Goal: Task Accomplishment & Management: Manage account settings

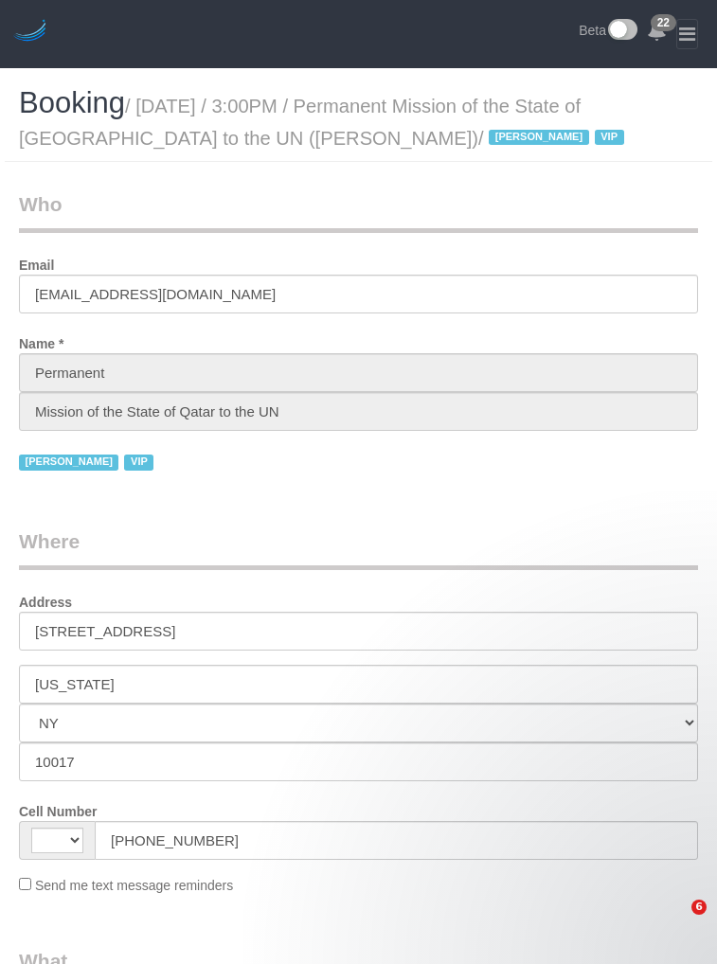
select select "NY"
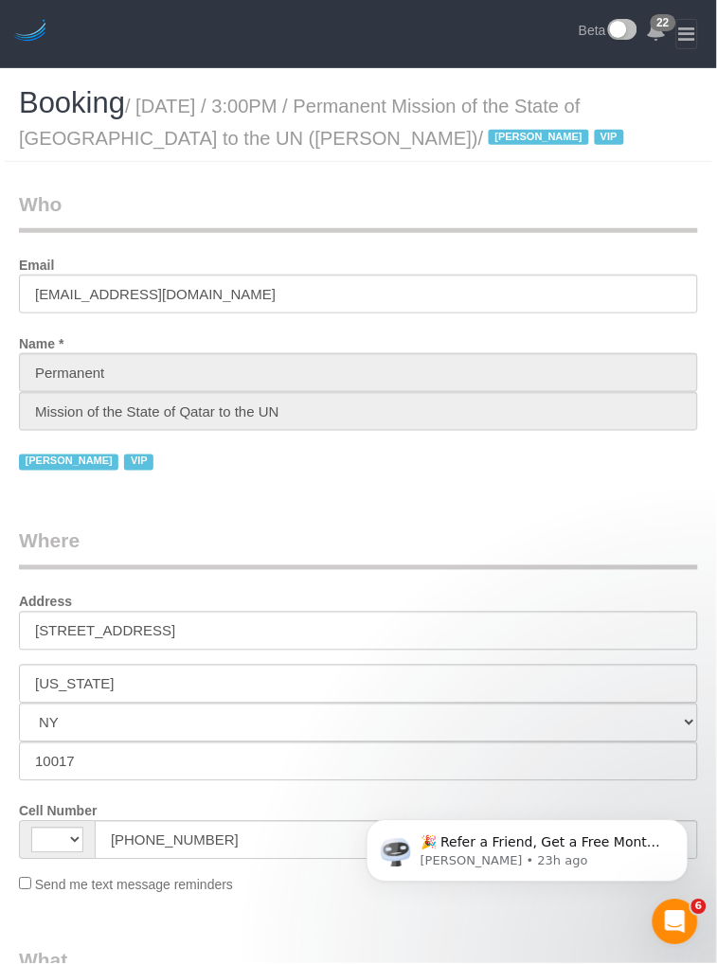
select select "string:[GEOGRAPHIC_DATA]"
select select "object:567"
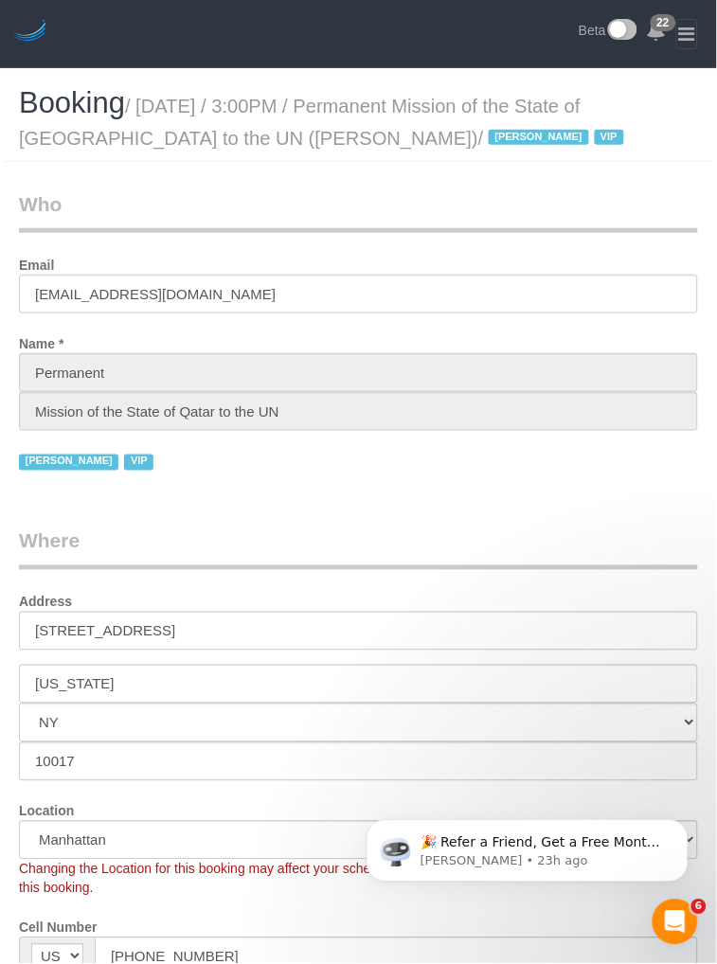
select select "14"
select select "540"
select select "object:965"
select select "spot1"
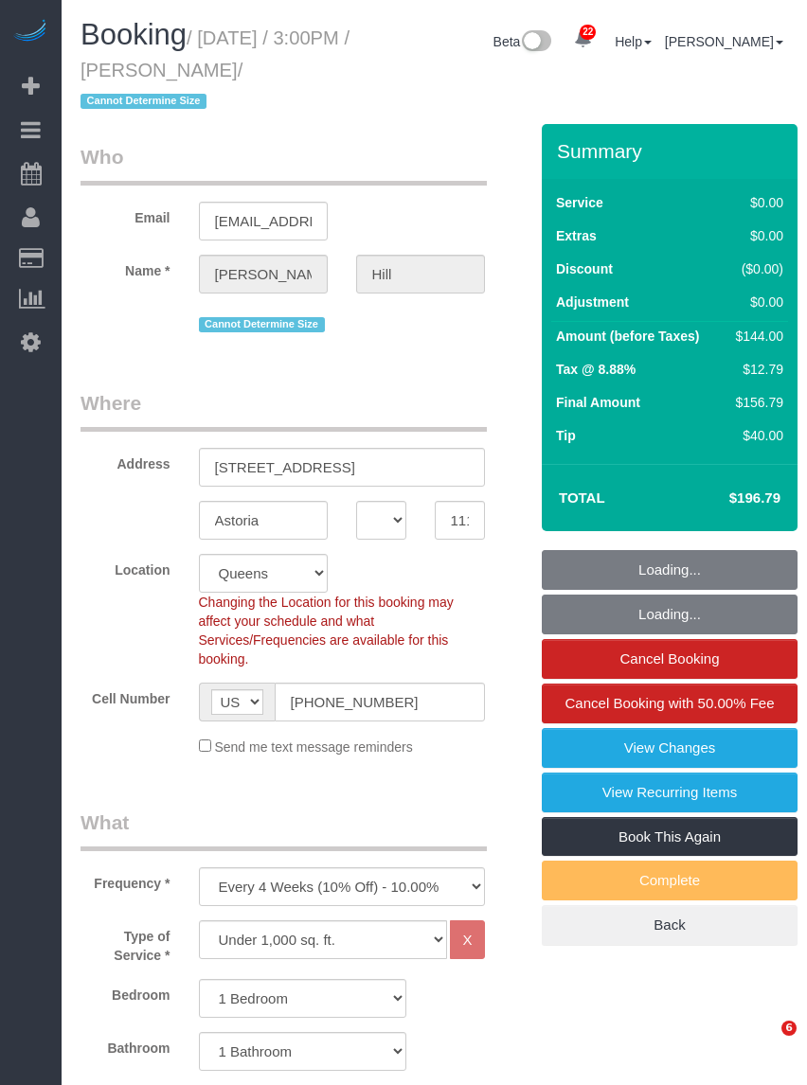
select select "NY"
select select "number:89"
select select "number:90"
select select "number:15"
select select "number:5"
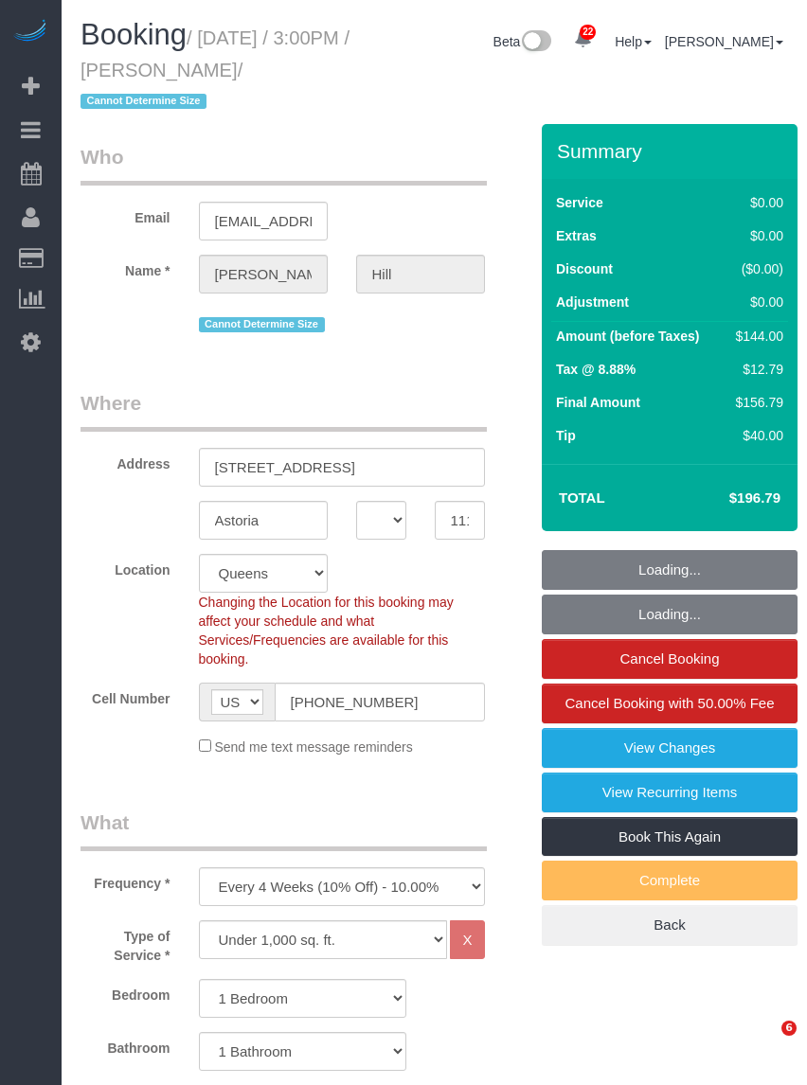
select select "object:1071"
select select "spot1"
select select "1"
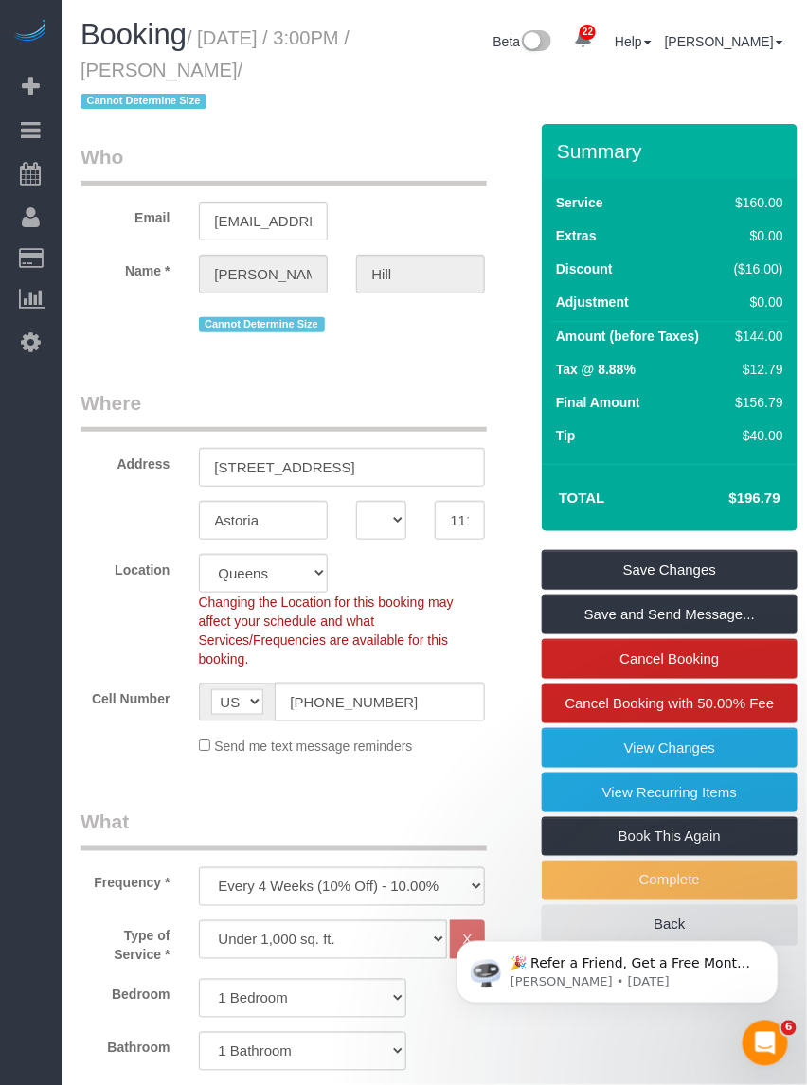
drag, startPoint x: 204, startPoint y: 34, endPoint x: 322, endPoint y: 69, distance: 123.4
click at [322, 69] on small "/ September 19, 2025 / 3:00PM / Geofrey Hill / Cannot Determine Size" at bounding box center [214, 69] width 269 height 85
copy small "September 19, 2025 / 3:00PM / Geofrey Hill"
click at [478, 176] on legend "Who" at bounding box center [283, 164] width 406 height 43
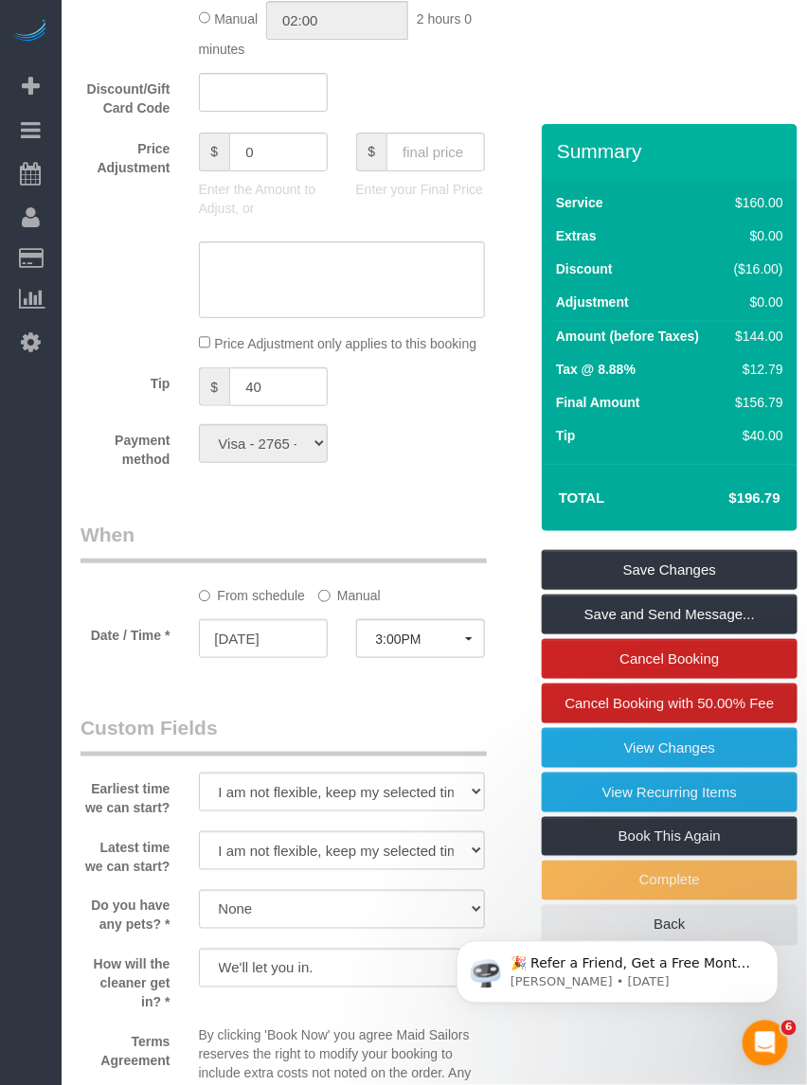
scroll to position [2012, 0]
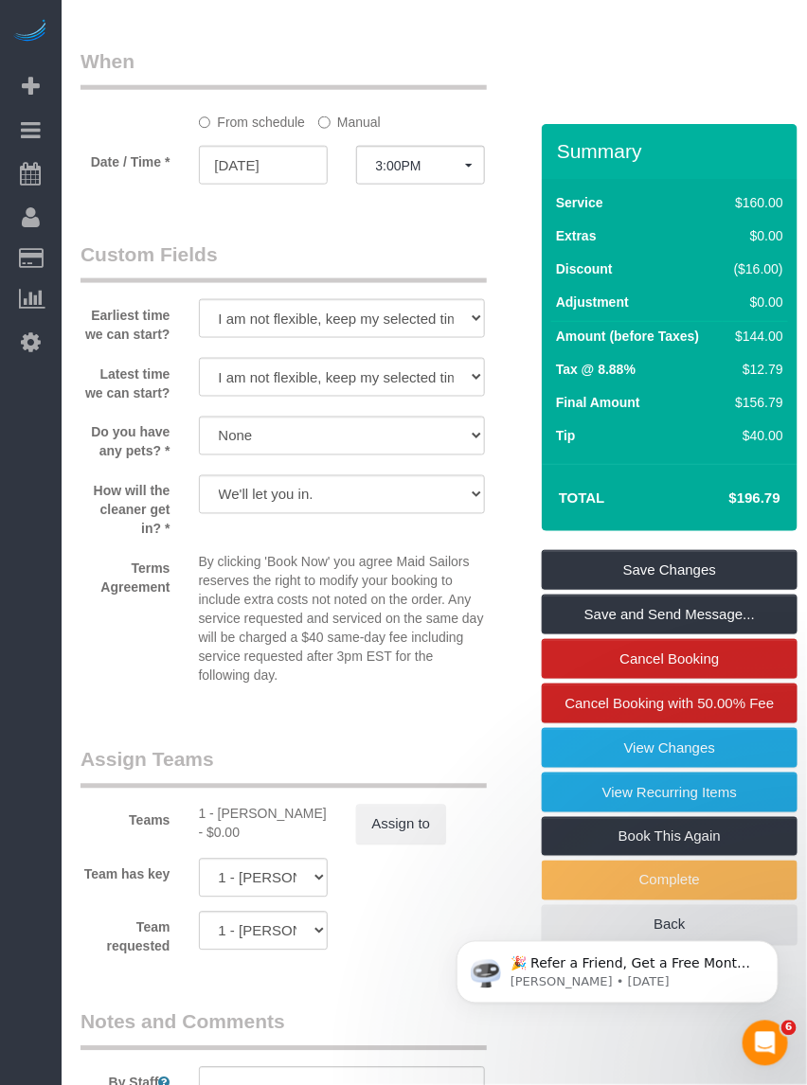
click at [238, 807] on div "1 - Chastity Ayala - $0.00" at bounding box center [263, 824] width 129 height 38
copy div "Chastity"
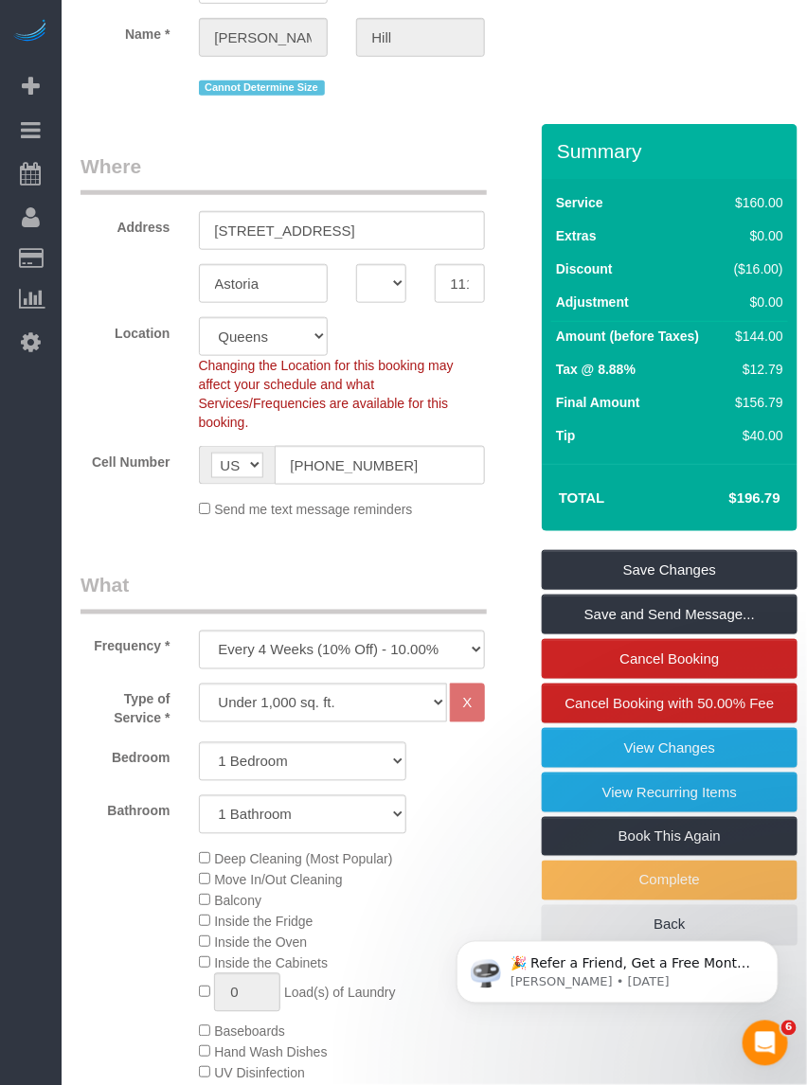
scroll to position [0, 0]
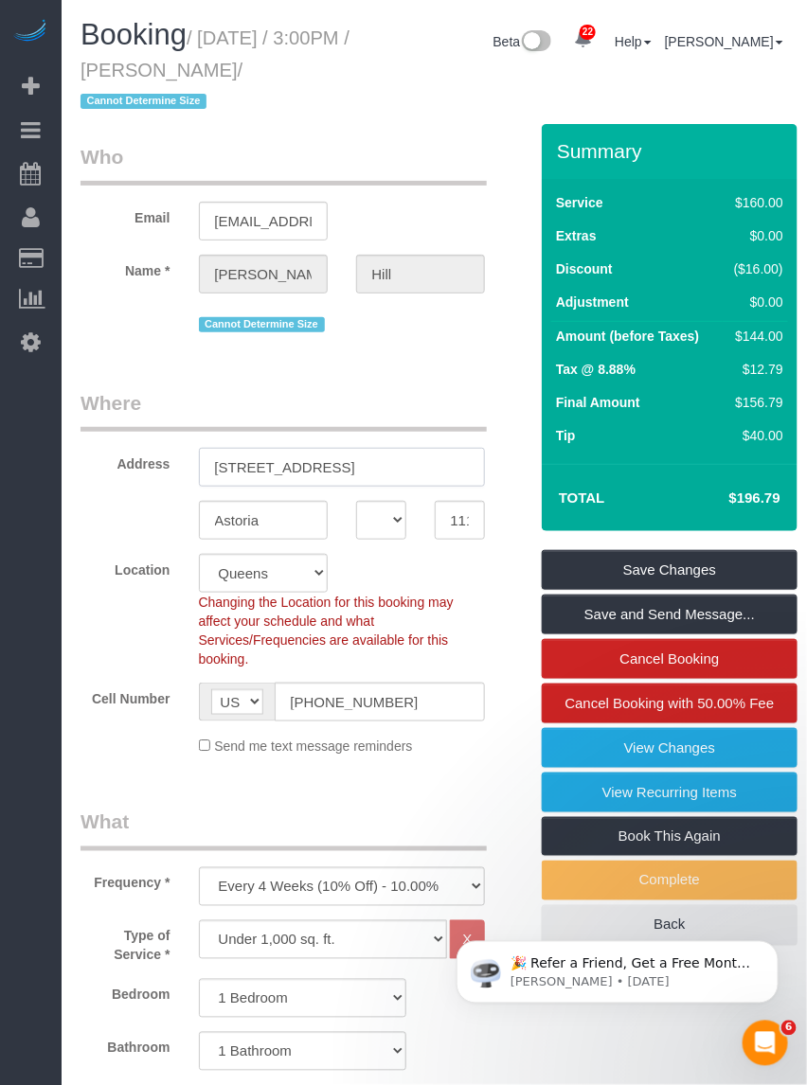
click at [422, 472] on input "23-70 29th Street, Apt. 3" at bounding box center [342, 467] width 286 height 39
drag, startPoint x: 432, startPoint y: 469, endPoint x: 199, endPoint y: 456, distance: 233.2
click at [199, 456] on input "23-70 29th Street, Apt. 3" at bounding box center [342, 467] width 286 height 39
click at [256, 518] on input "Astoria" at bounding box center [263, 520] width 129 height 39
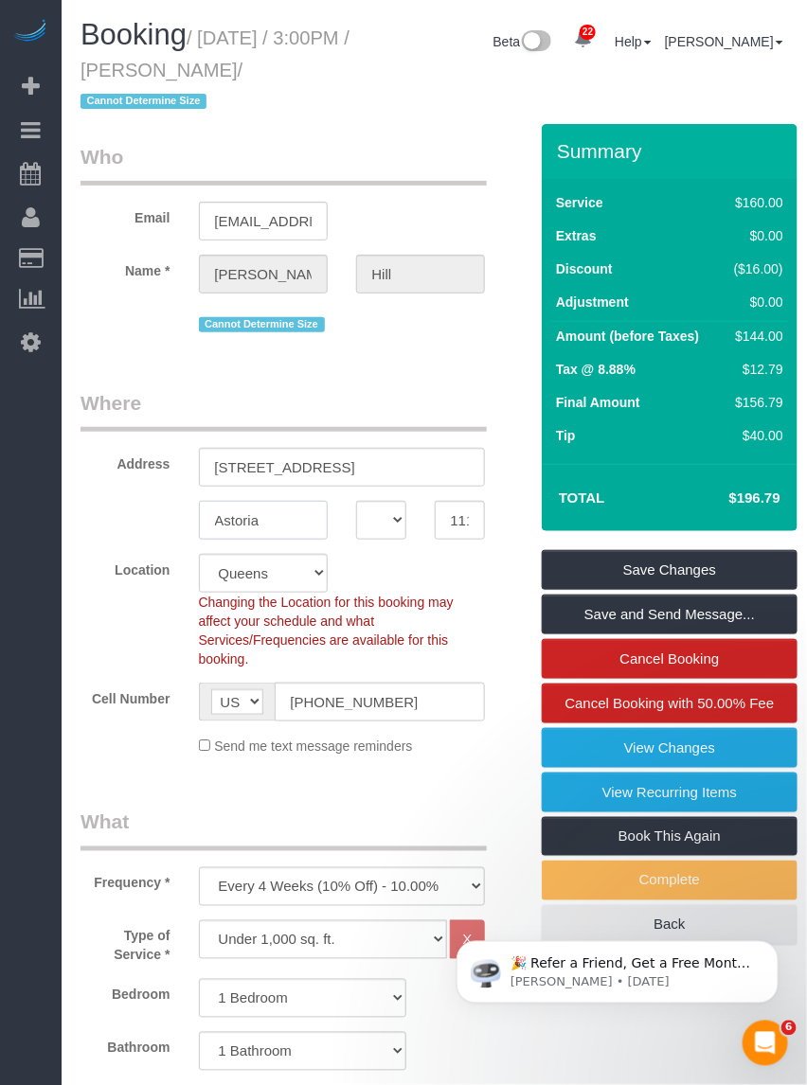
click at [256, 518] on input "Astoria" at bounding box center [263, 520] width 129 height 39
click at [459, 522] on input "11105" at bounding box center [460, 520] width 50 height 39
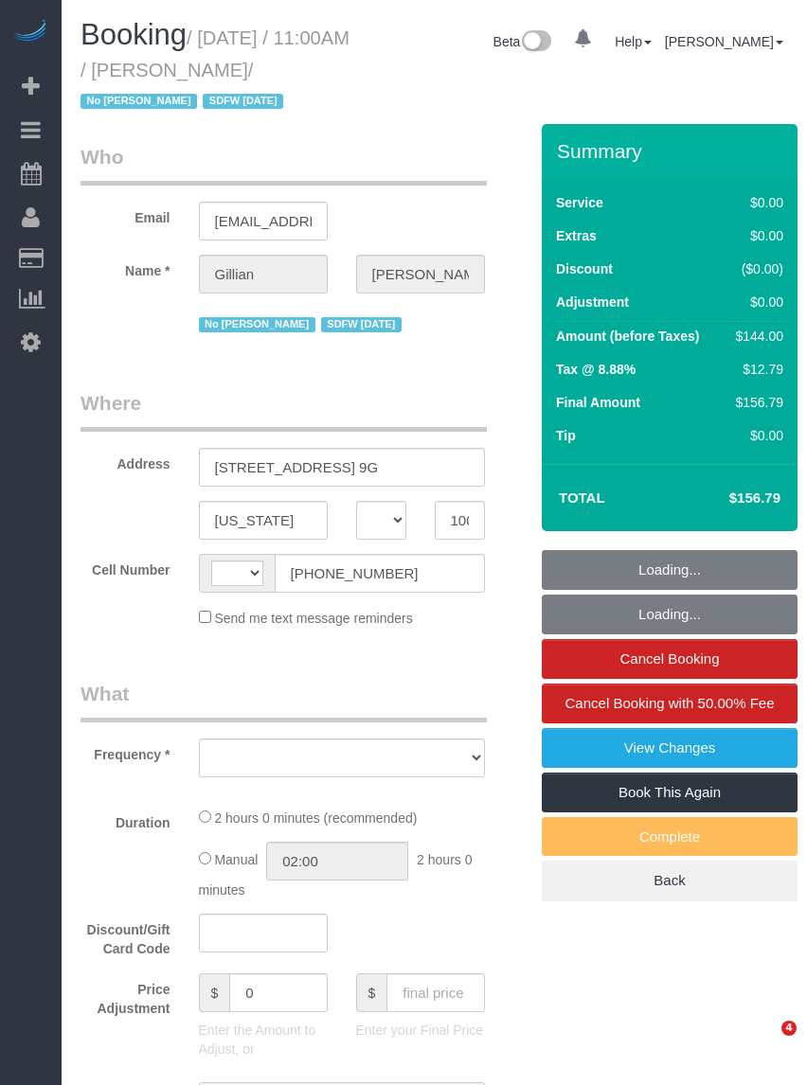
select select "NY"
click at [170, 96] on small "/ [DATE] / 11:00AM / [PERSON_NAME] / No [PERSON_NAME] SDFW [DATE]" at bounding box center [214, 69] width 269 height 85
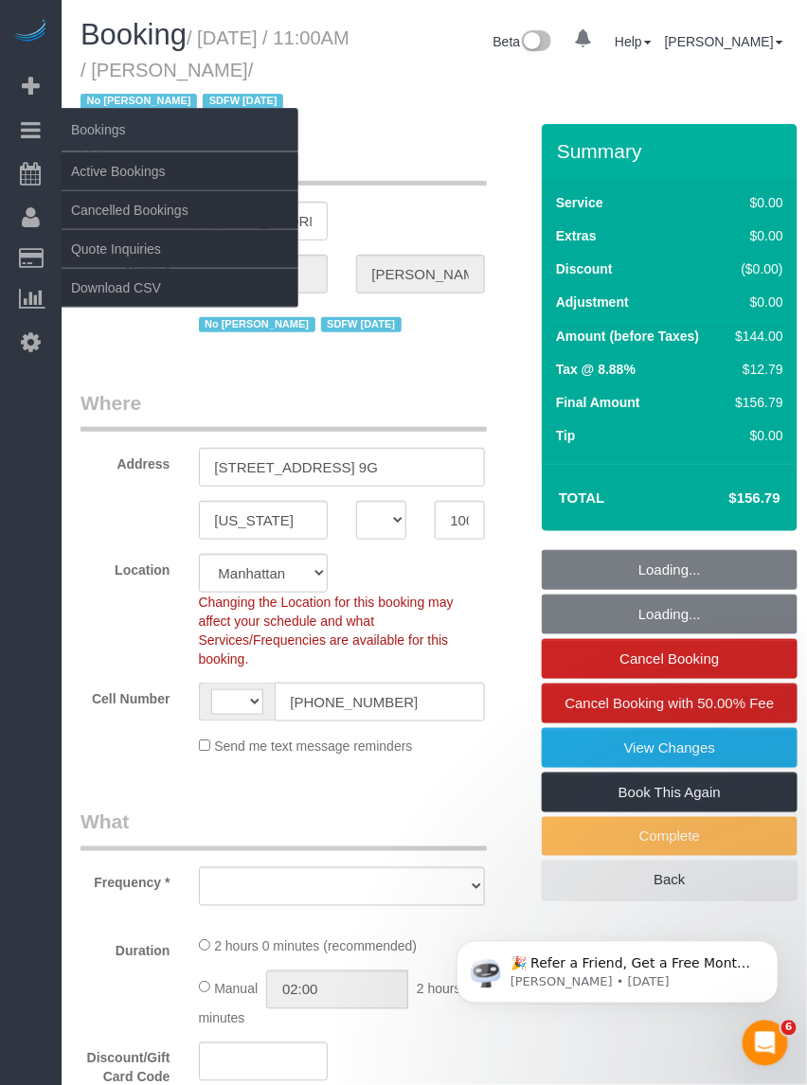
select select "string:[GEOGRAPHIC_DATA]"
select select "object:750"
select select "string:stripe-pm_1Q8Ror4VGloSiKo7tbY1DFa1"
select select "1"
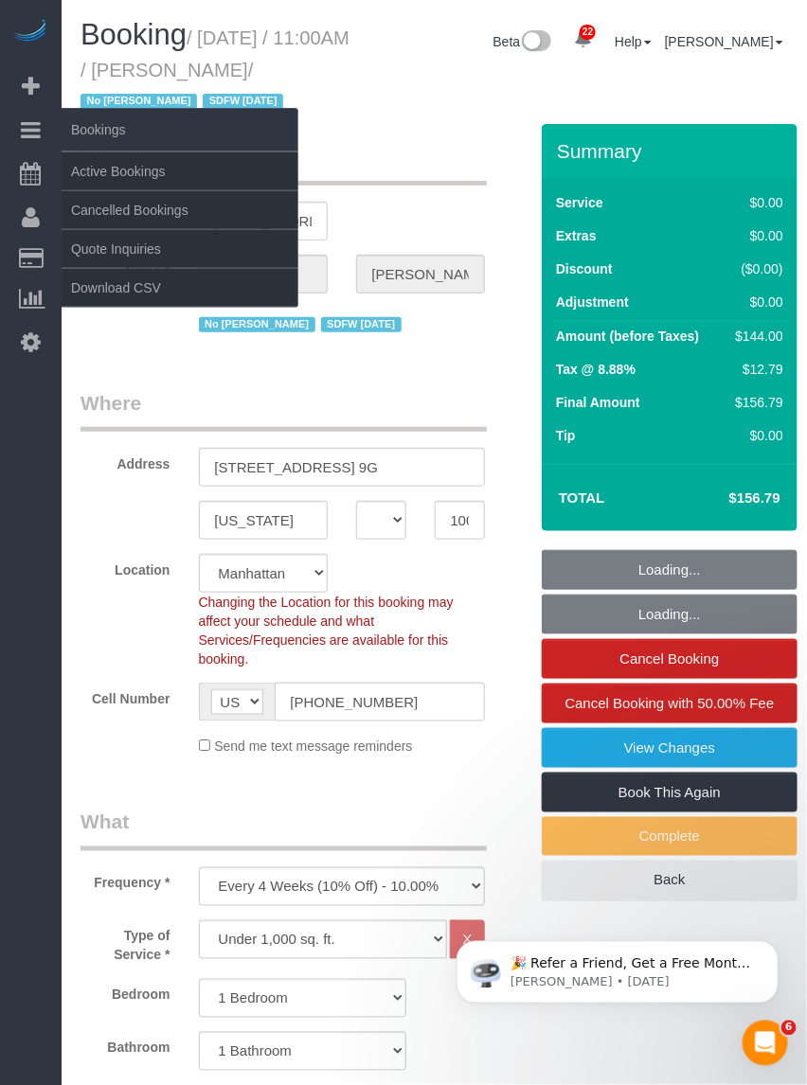
select select "number:58"
select select "number:74"
select select "number:15"
select select "number:6"
select select "spot1"
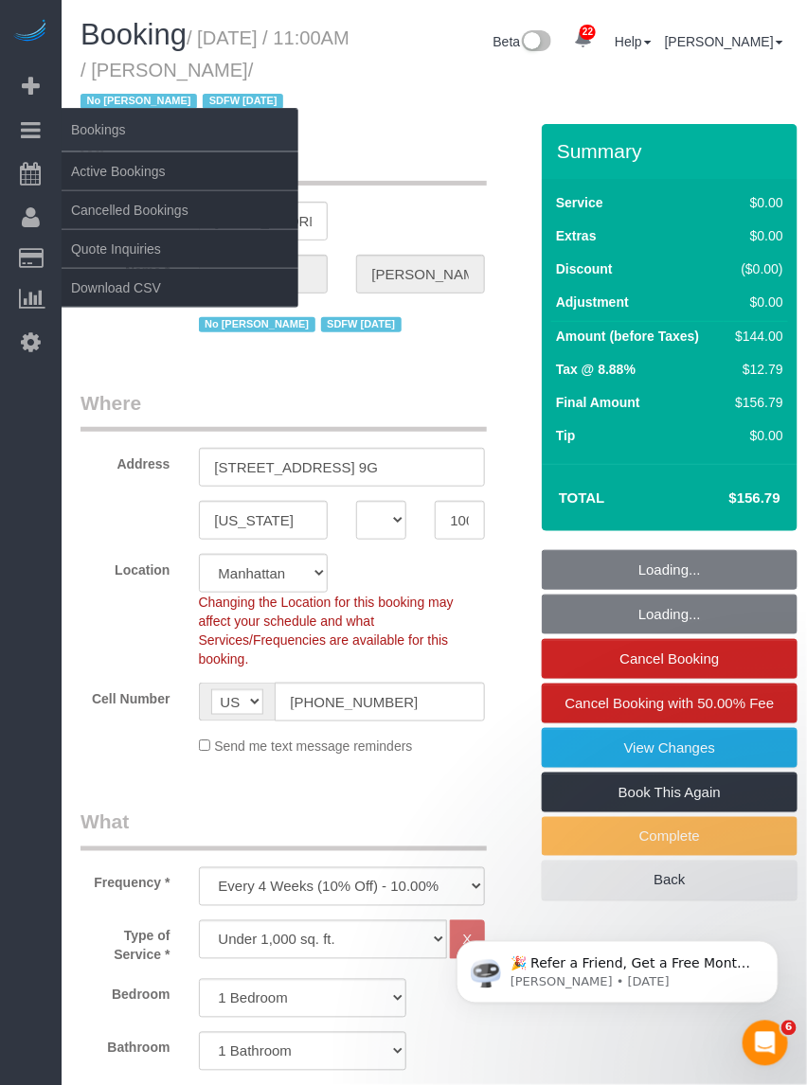
select select "object:1565"
select select "1"
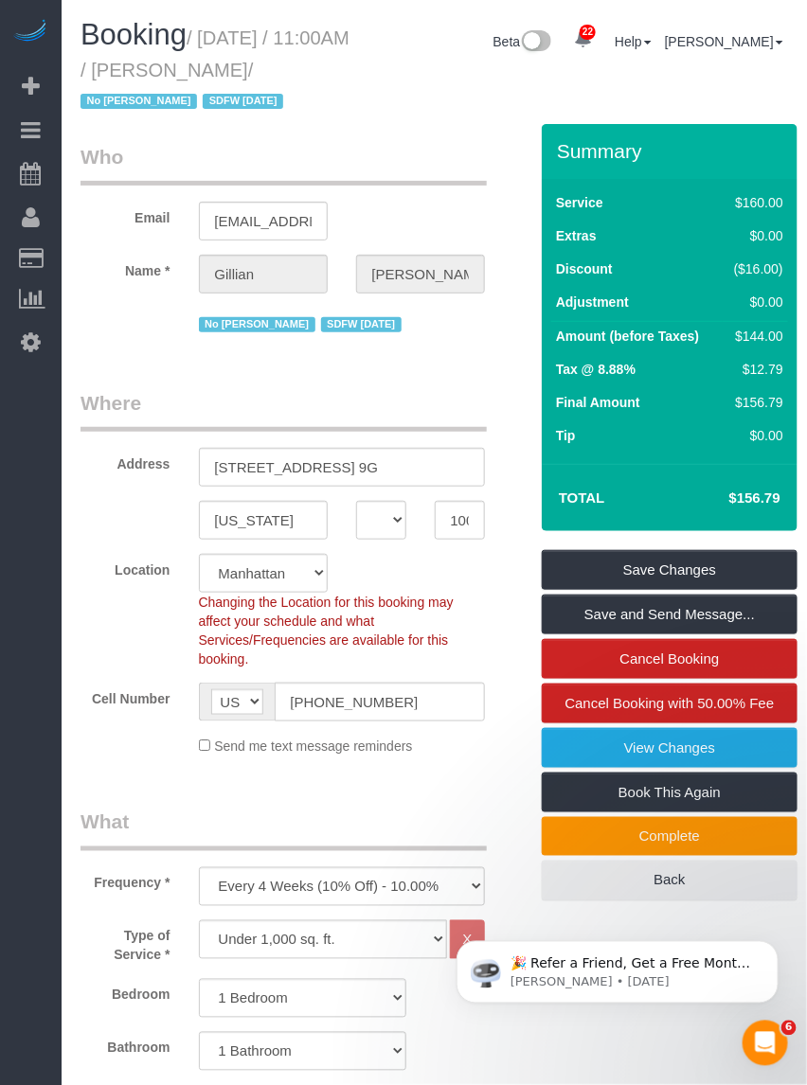
click at [265, 38] on small "/ September 19, 2025 / 11:00AM / Gillian Kemmerer / No Jasmine Smith SDFW 08/16…" at bounding box center [214, 69] width 269 height 85
drag, startPoint x: 205, startPoint y: 36, endPoint x: 167, endPoint y: 100, distance: 74.7
click at [167, 100] on small "/ September 19, 2025 / 11:00AM / Gillian Kemmerer / No Jasmine Smith SDFW 08/16…" at bounding box center [214, 69] width 269 height 85
copy small "September 19, 2025 / 11:00AM / Gillian Kemmerer"
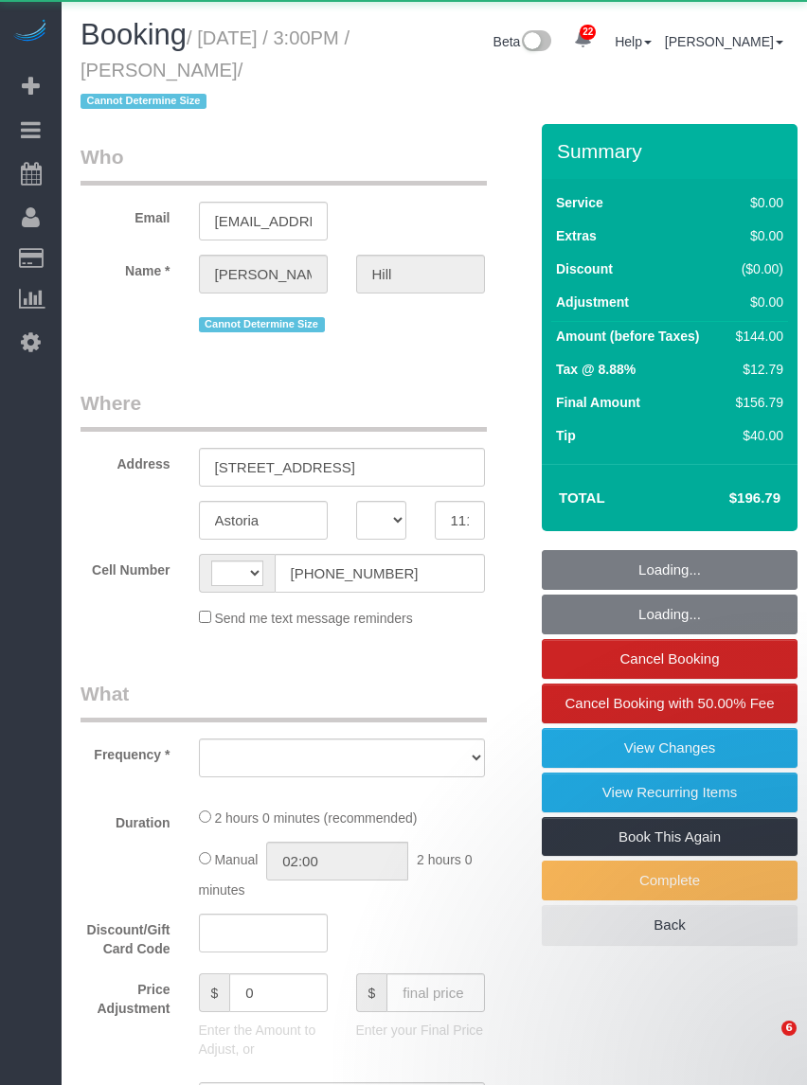
select select "NY"
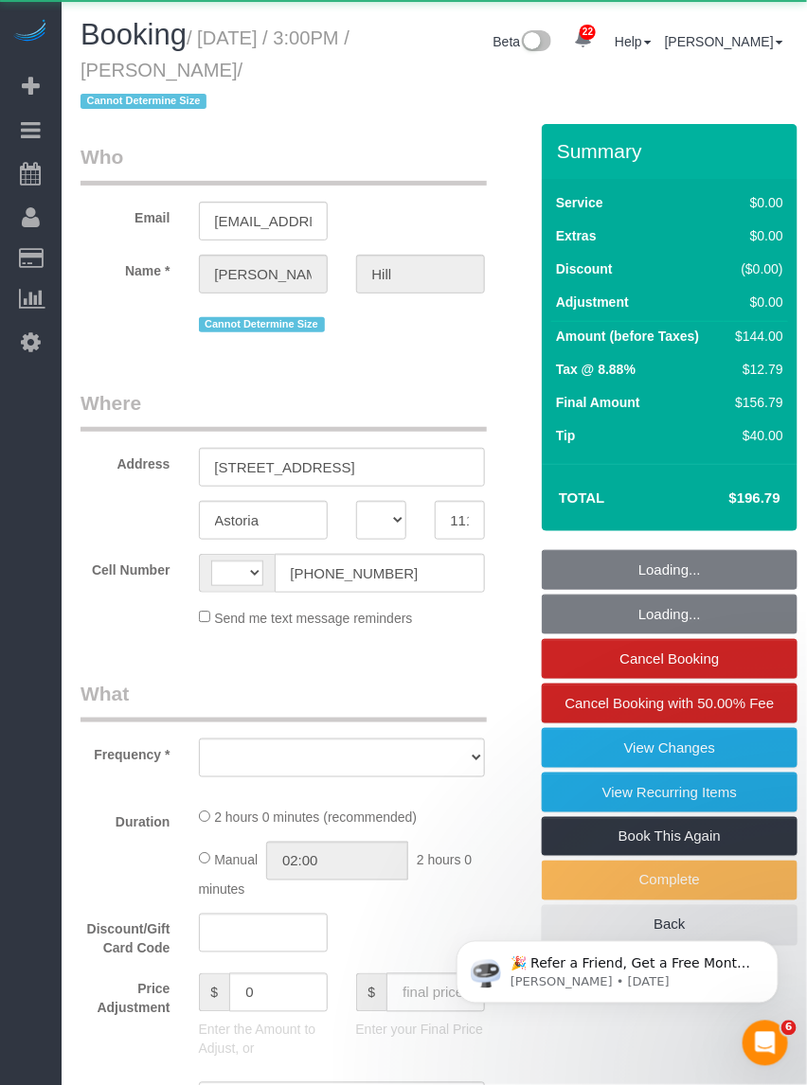
select select "string:[GEOGRAPHIC_DATA]"
select select "object:812"
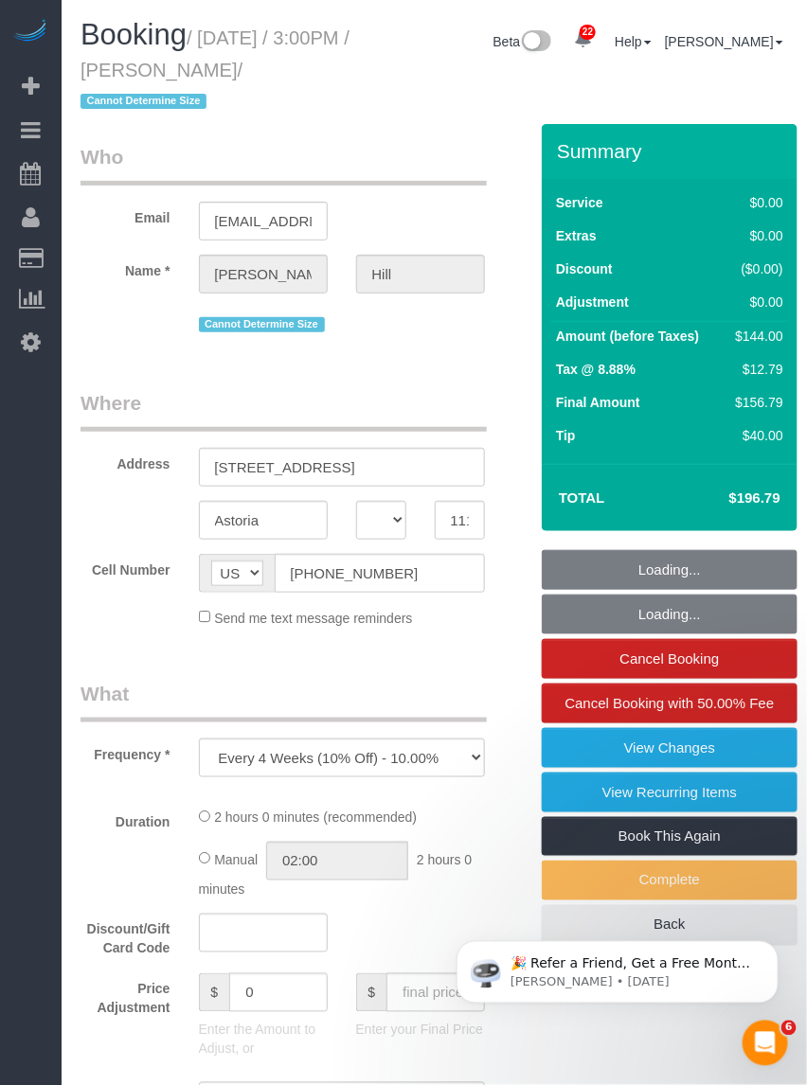
select select "1"
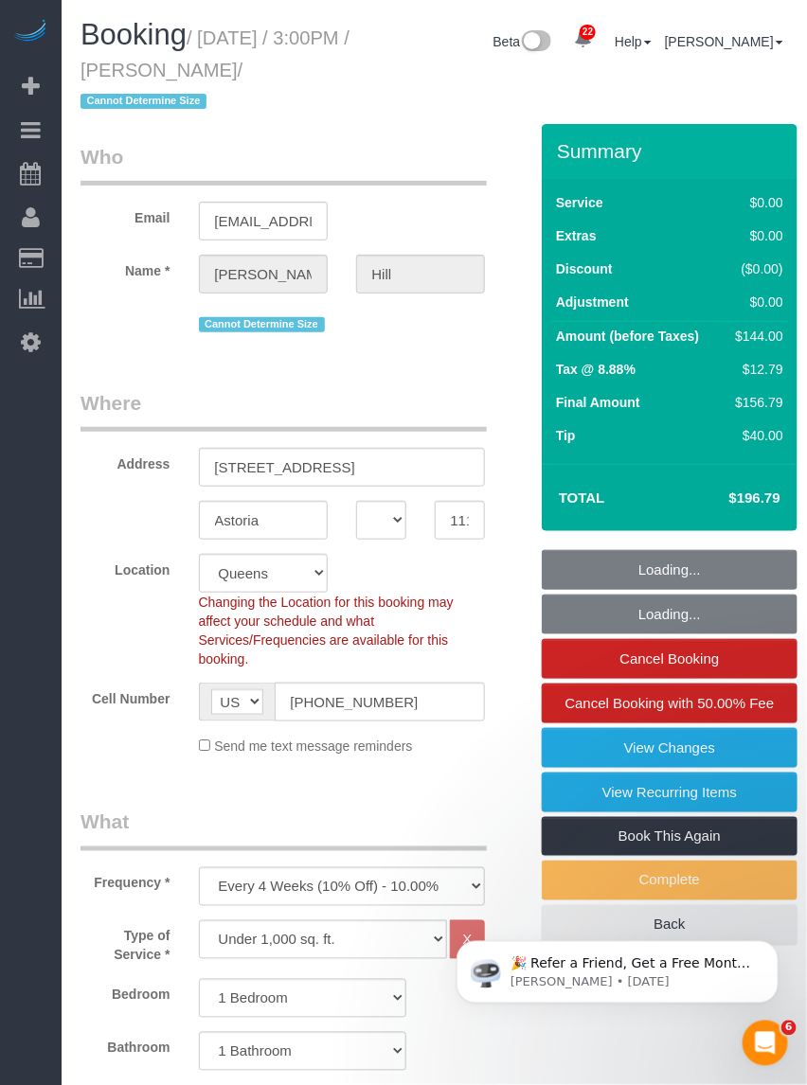
select select "string:stripe-pm_1LZLVg4VGloSiKo7cTV3q5HV"
select select "number:89"
select select "number:90"
select select "number:15"
select select "number:5"
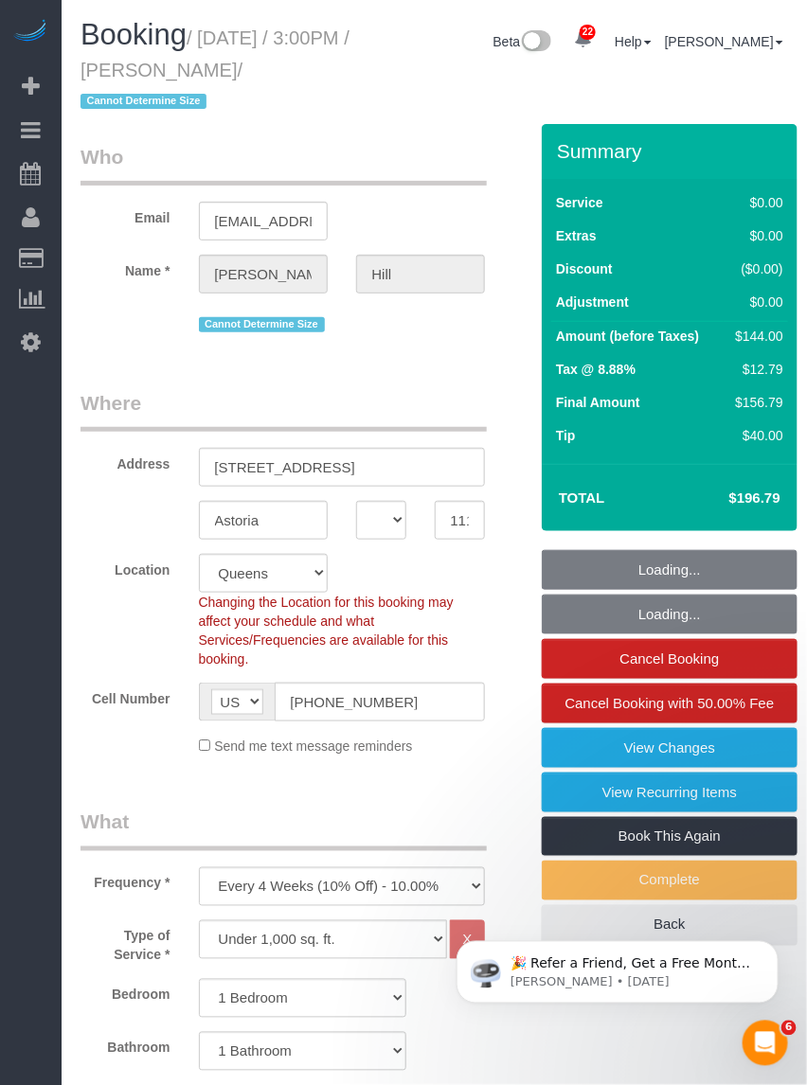
select select "spot1"
select select "1"
select select "object:1525"
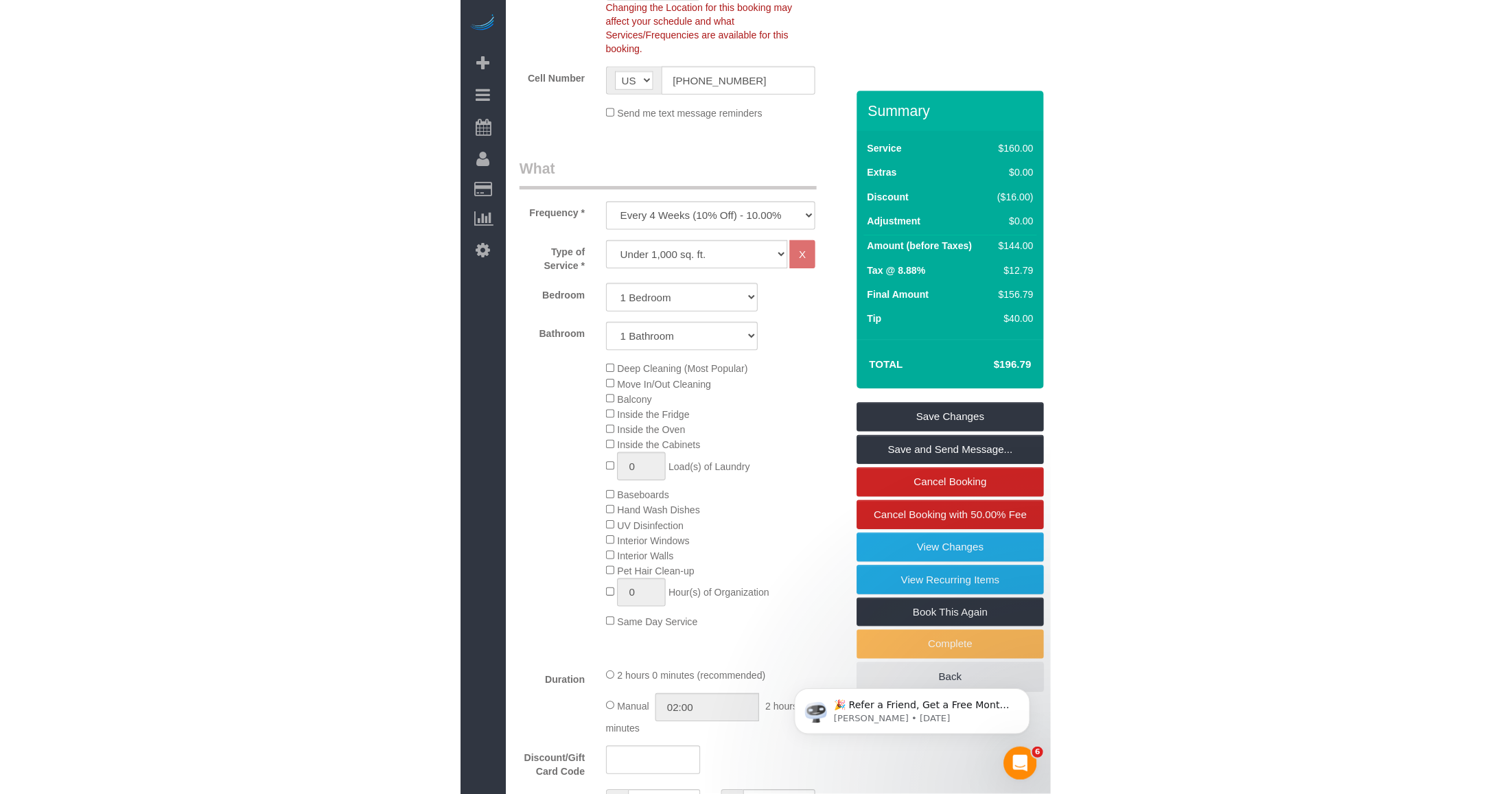
scroll to position [515, 0]
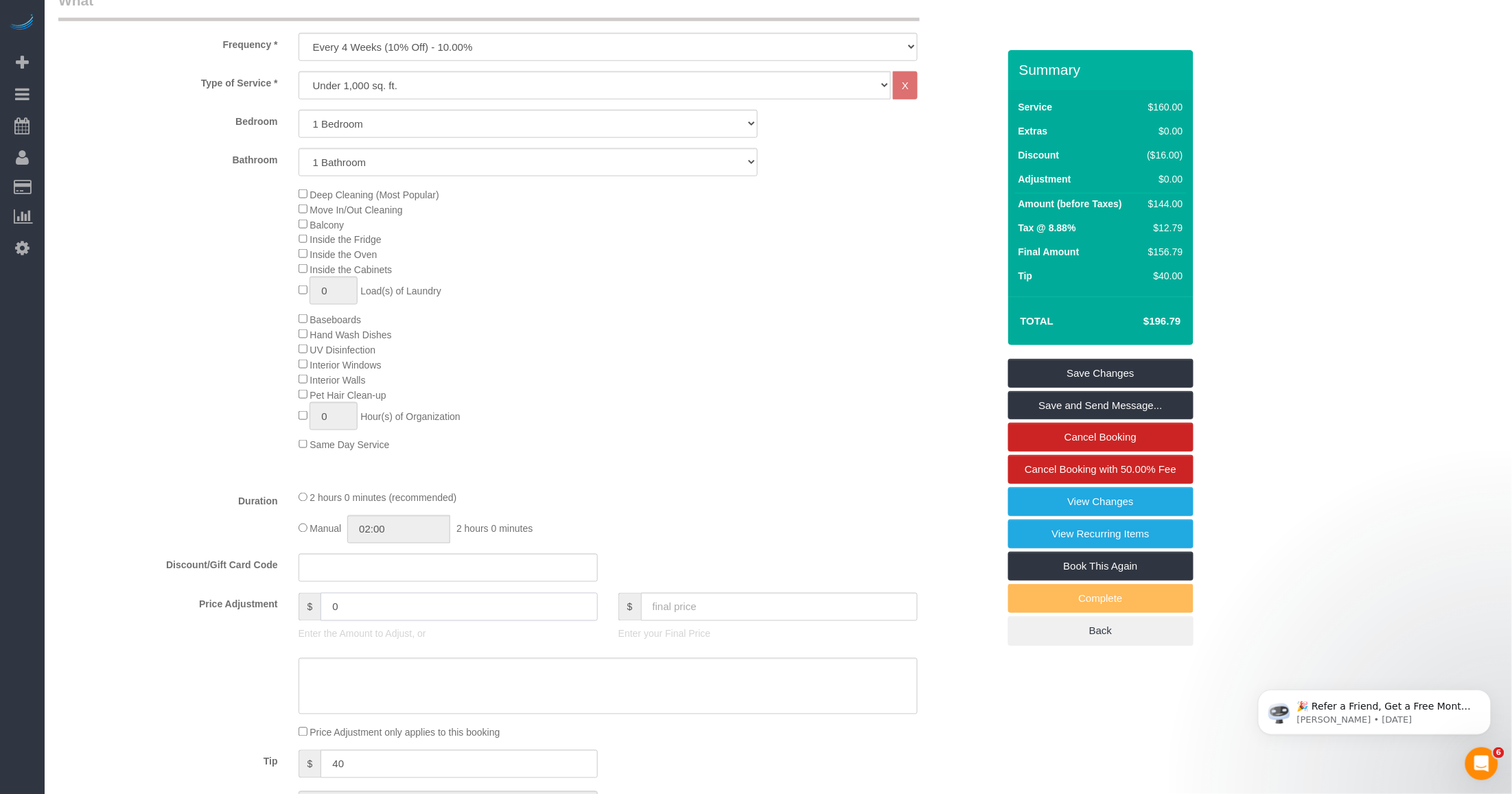
click at [346, 604] on input "0" at bounding box center [459, 607] width 277 height 28
click at [323, 603] on input "0" at bounding box center [459, 607] width 277 height 28
type input "0"
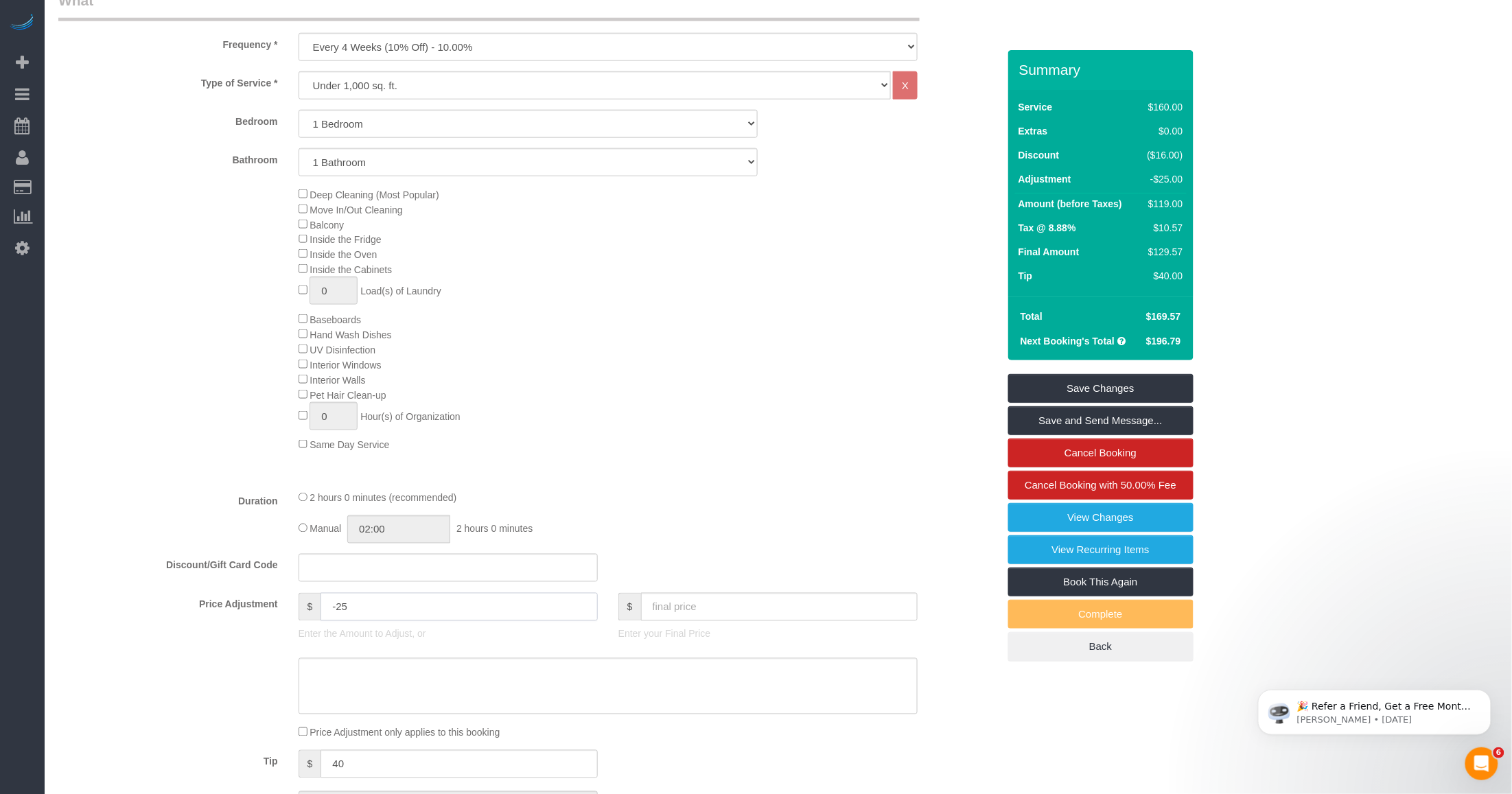
type input "-25"
click at [354, 683] on textarea at bounding box center [608, 687] width 619 height 57
click at [392, 678] on textarea at bounding box center [608, 687] width 619 height 57
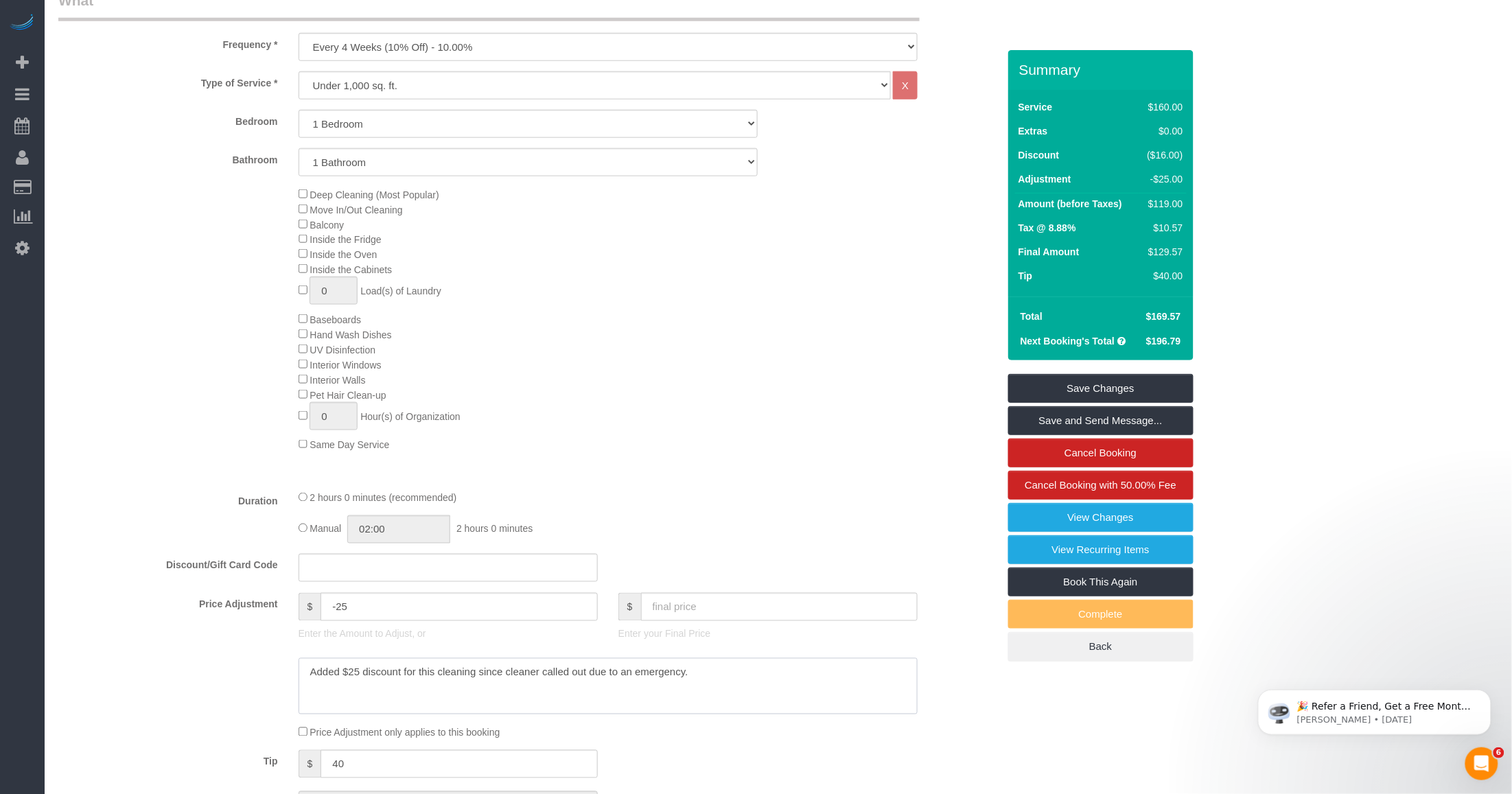
click at [392, 678] on textarea at bounding box center [608, 687] width 619 height 57
click at [416, 675] on textarea at bounding box center [608, 687] width 619 height 57
click at [533, 679] on textarea at bounding box center [608, 687] width 619 height 57
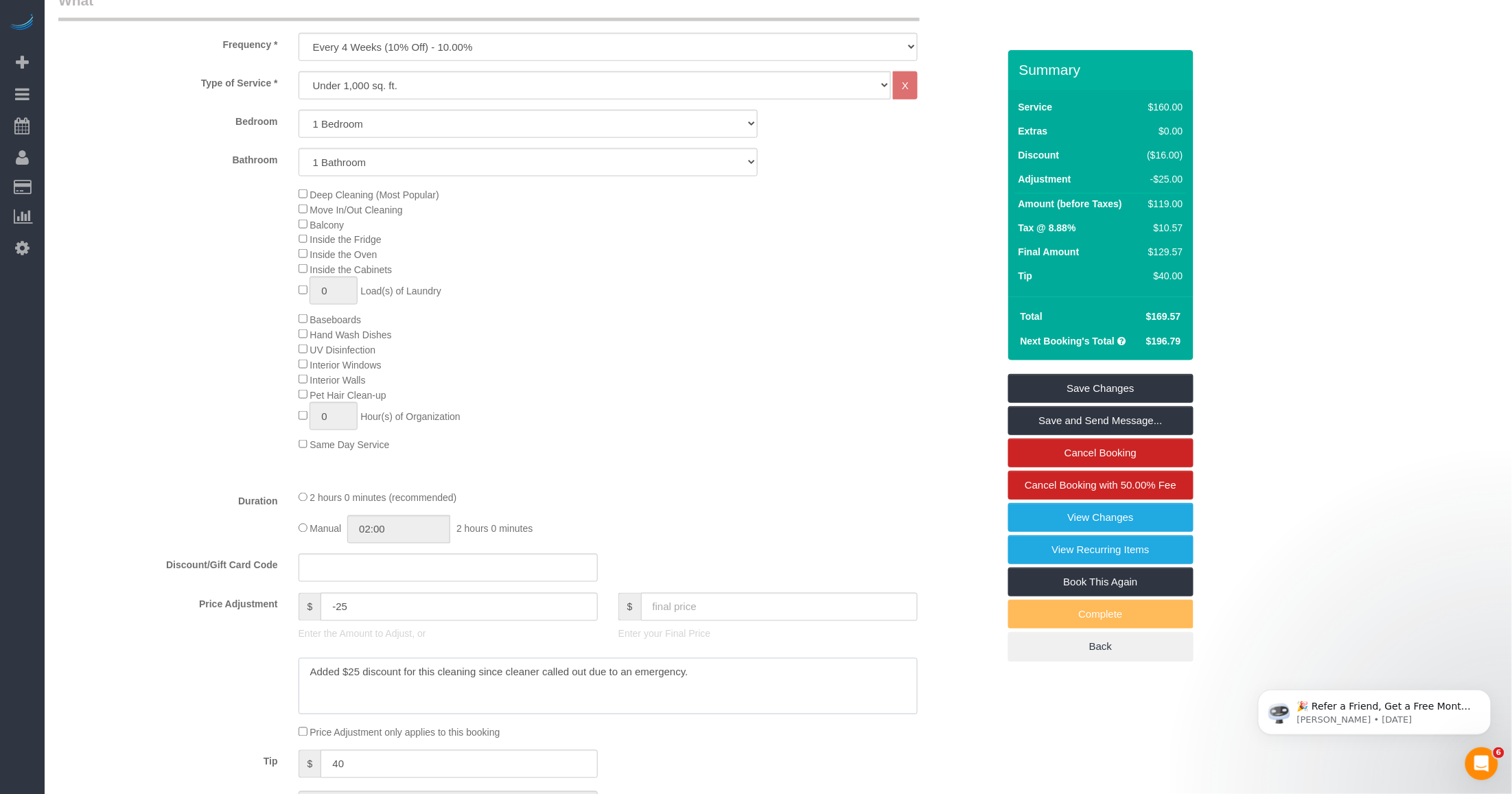
drag, startPoint x: 542, startPoint y: 674, endPoint x: 755, endPoint y: 685, distance: 213.3
click at [584, 685] on textarea at bounding box center [608, 687] width 619 height 57
paste textarea "had to call out due to an emergency."
type textarea "Added $25 discount for this cleaning since cleaner had to call out due to an em…"
click at [584, 386] on link "Save Changes" at bounding box center [1101, 389] width 186 height 29
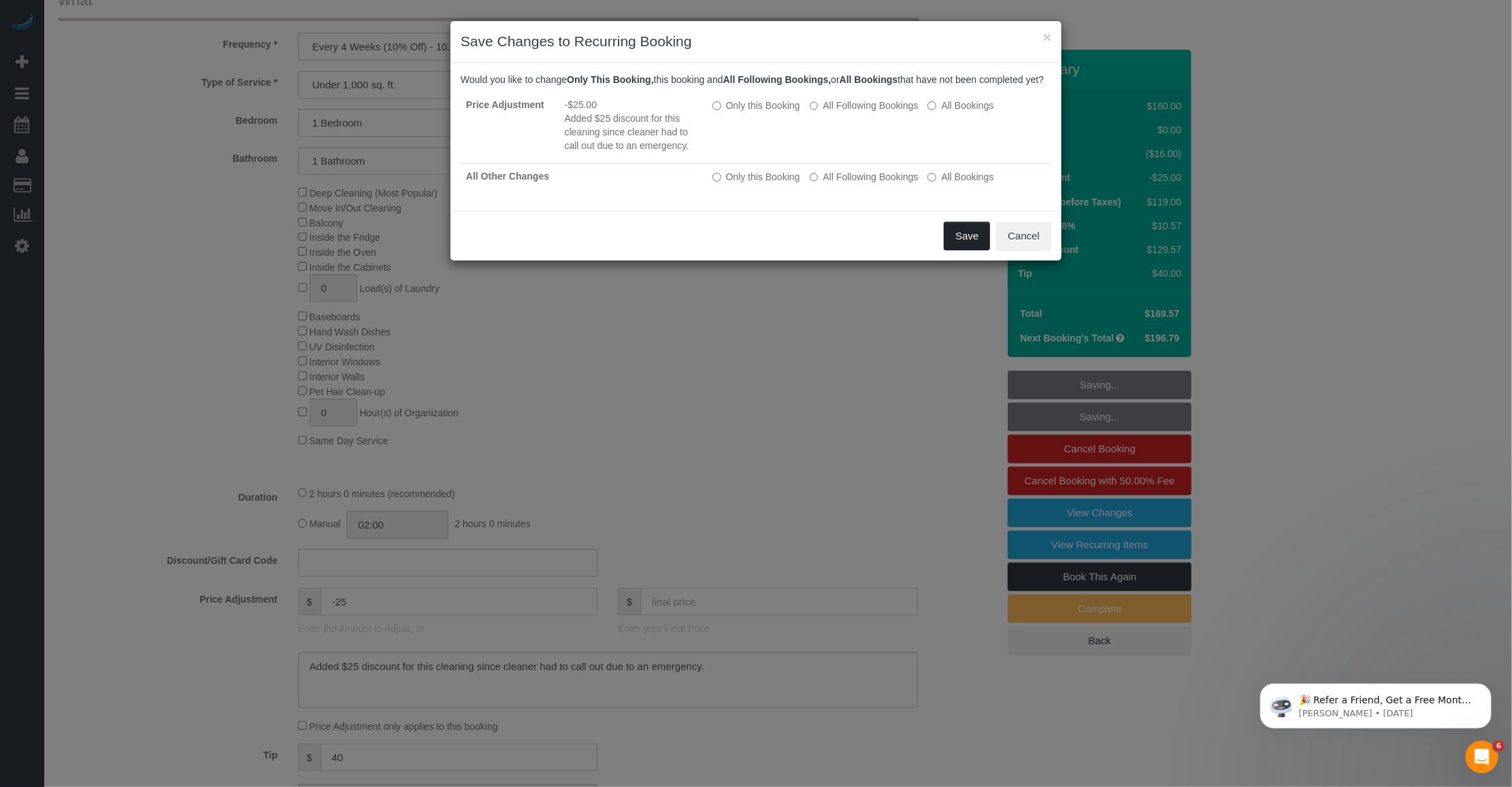
click at [579, 250] on button "Save" at bounding box center [967, 236] width 46 height 29
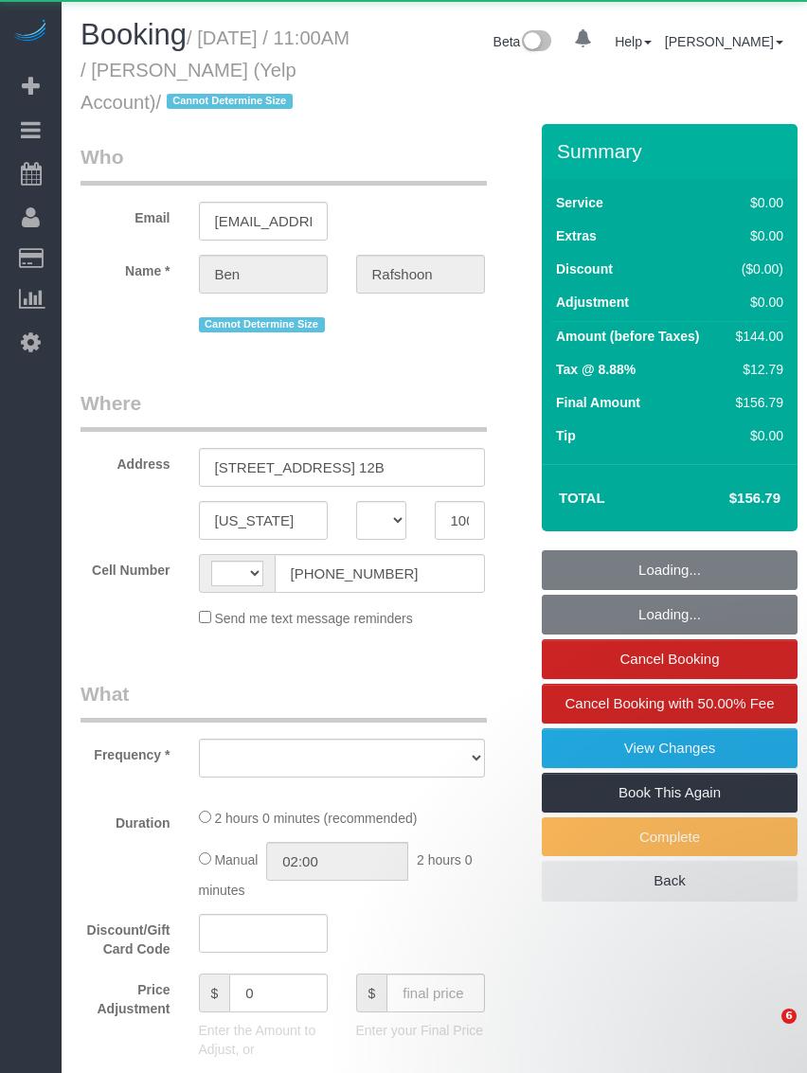
select select "NY"
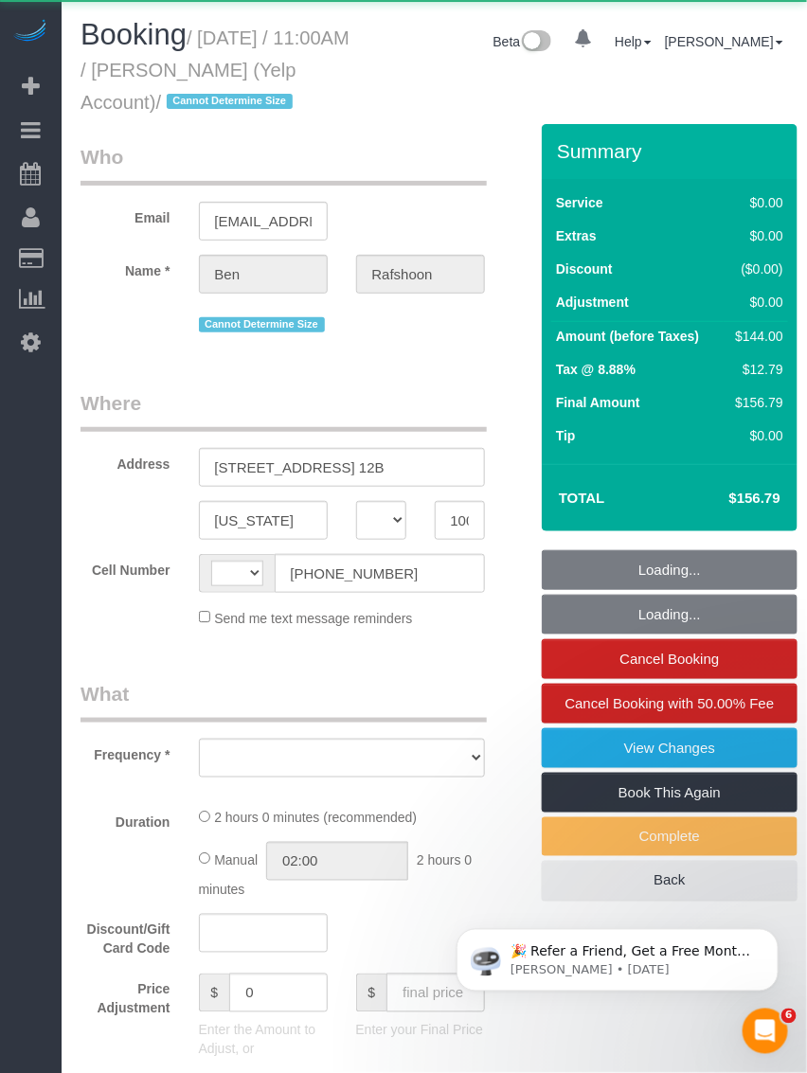
select select "object:563"
select select "string:[GEOGRAPHIC_DATA]"
select select "string:stripe-pm_1QBkcr4VGloSiKo7SXTBdANX"
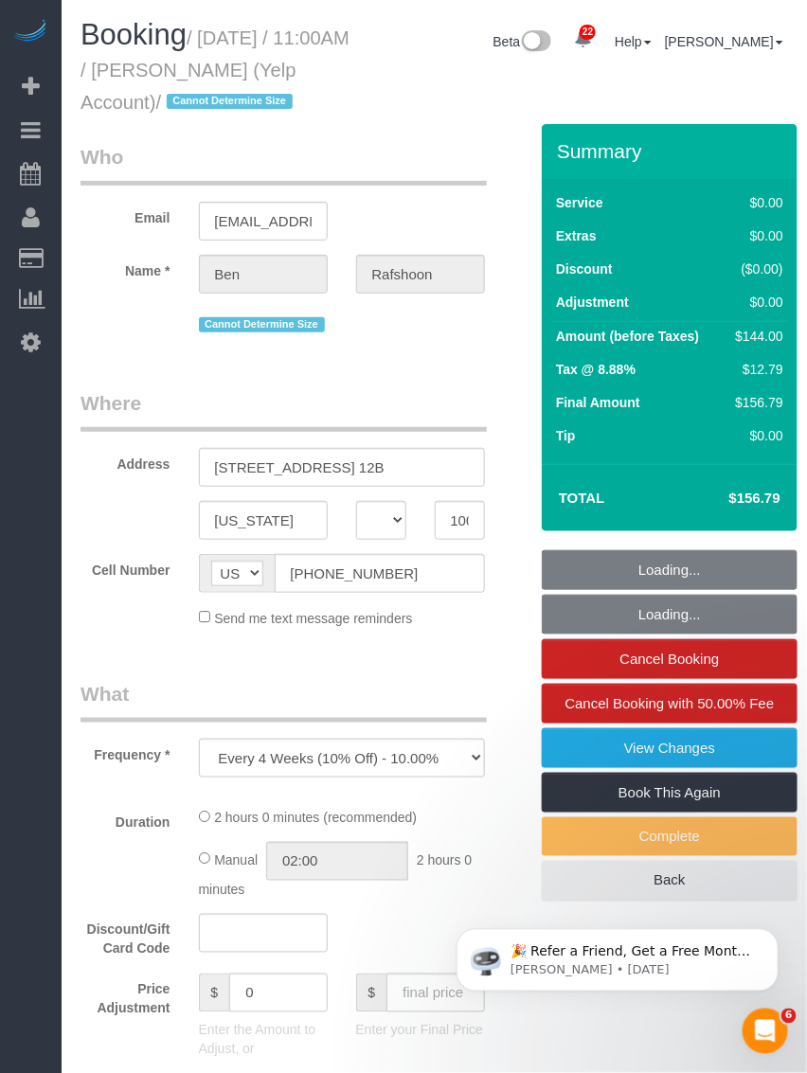
select select "1"
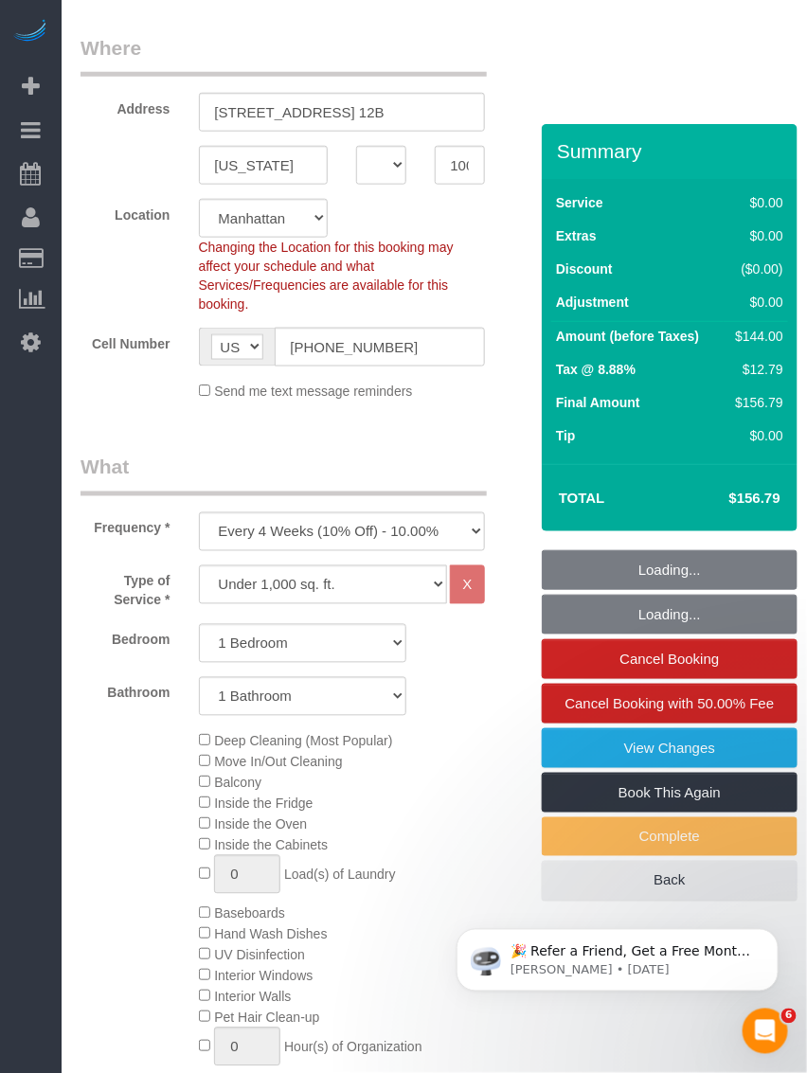
select select "spot1"
select select "number:89"
select select "number:90"
select select "number:15"
select select "number:7"
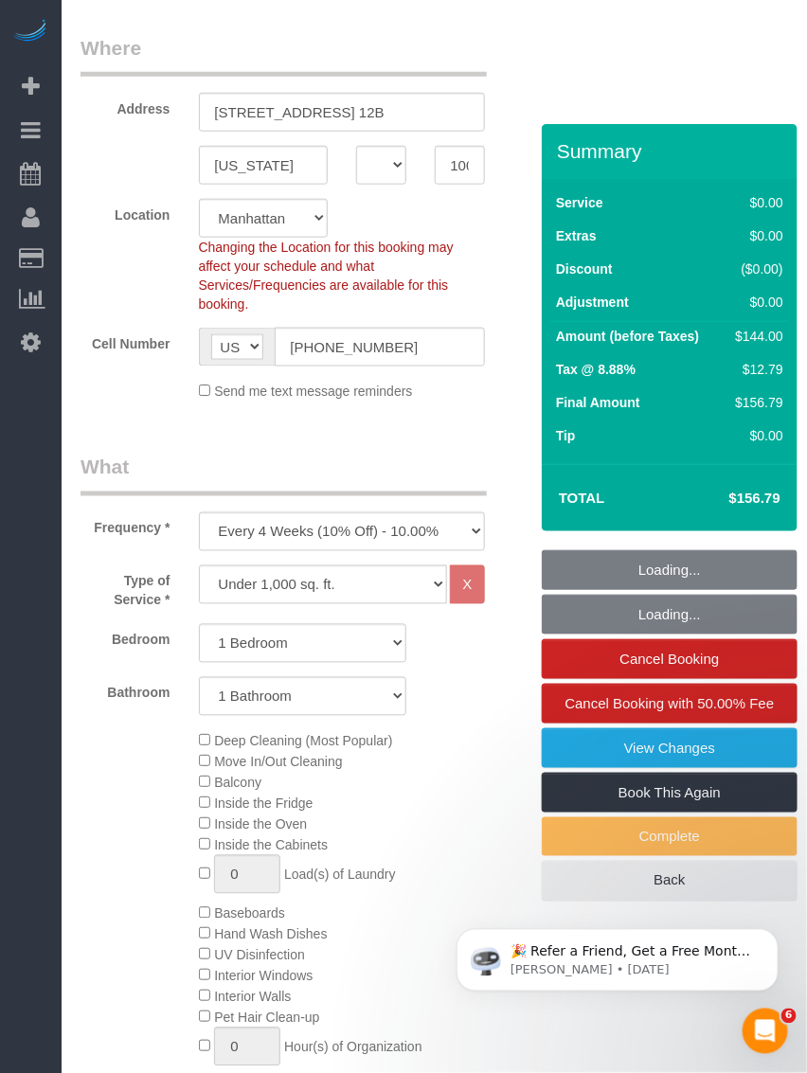
select select "object:1069"
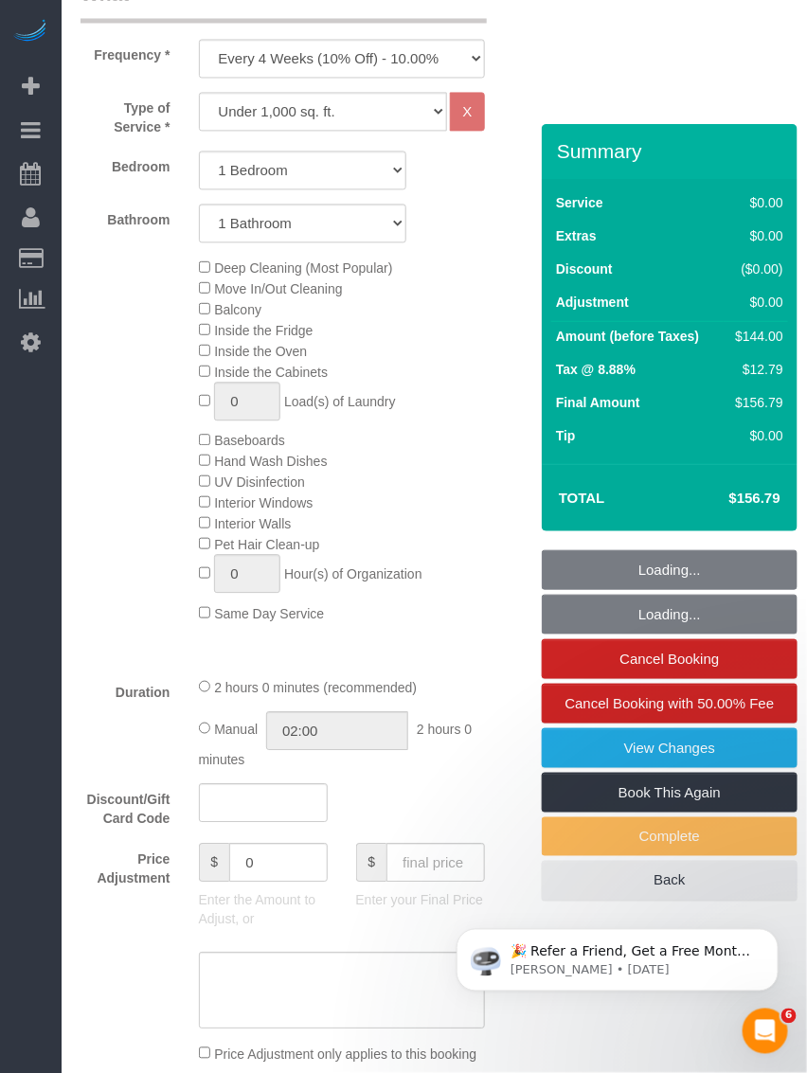
select select "1"
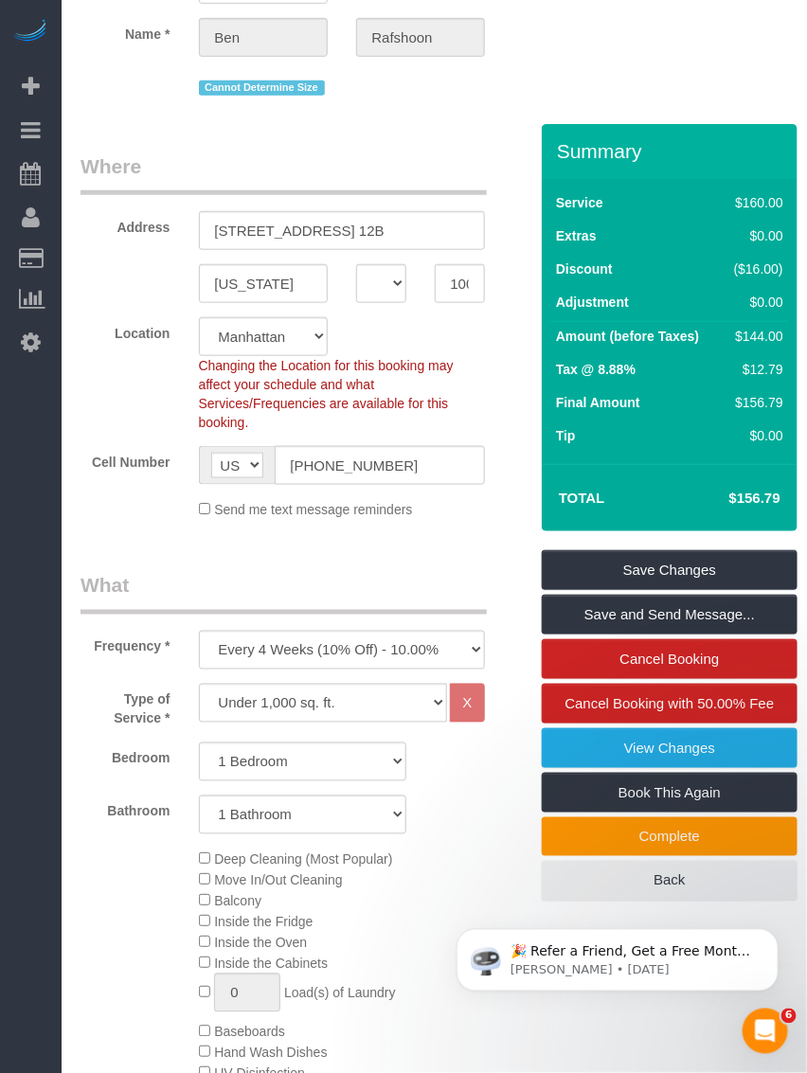
scroll to position [0, 0]
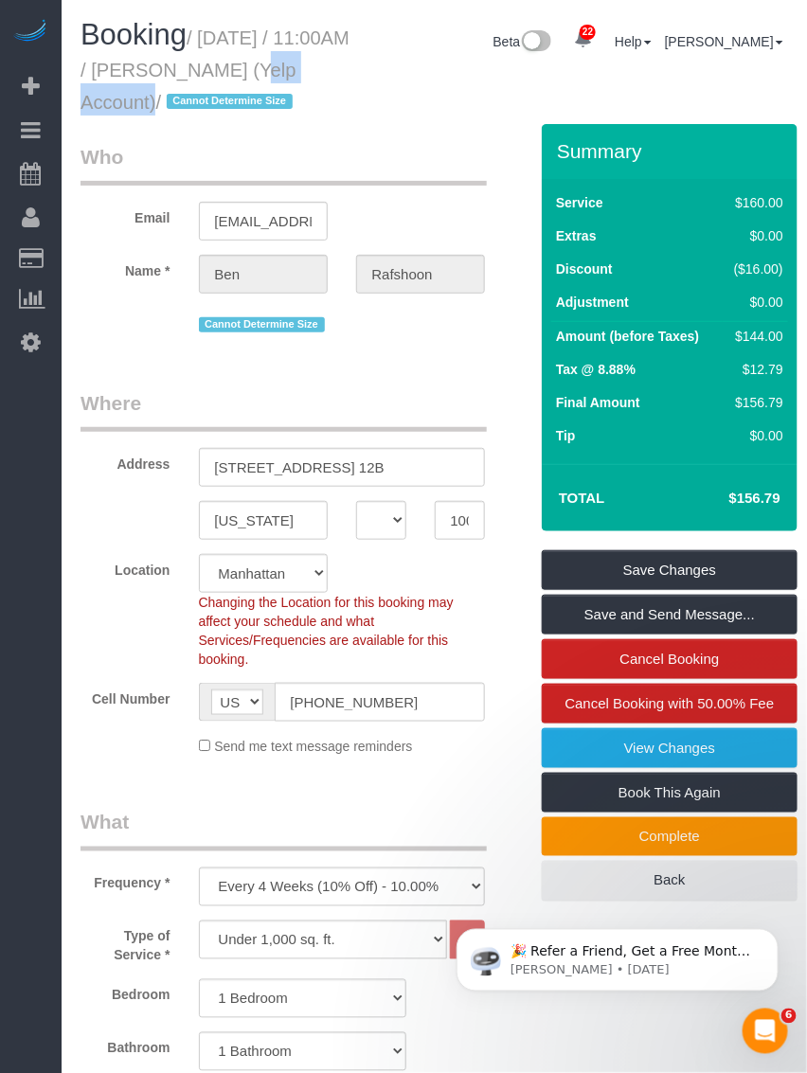
drag, startPoint x: 227, startPoint y: 62, endPoint x: 365, endPoint y: 62, distance: 137.3
click at [365, 62] on div "Booking / [DATE] / 11:00AM / [PERSON_NAME] (Yelp Account) / Cannot Determine Si…" at bounding box center [219, 71] width 307 height 105
copy small "[PERSON_NAME]"
click at [225, 47] on small "/ [DATE] / 11:00AM / [PERSON_NAME] (Yelp Account) / Cannot Determine Size" at bounding box center [214, 69] width 269 height 85
click at [218, 79] on small "/ [DATE] / 11:00AM / [PERSON_NAME] (Yelp Account) / Cannot Determine Size" at bounding box center [214, 69] width 269 height 85
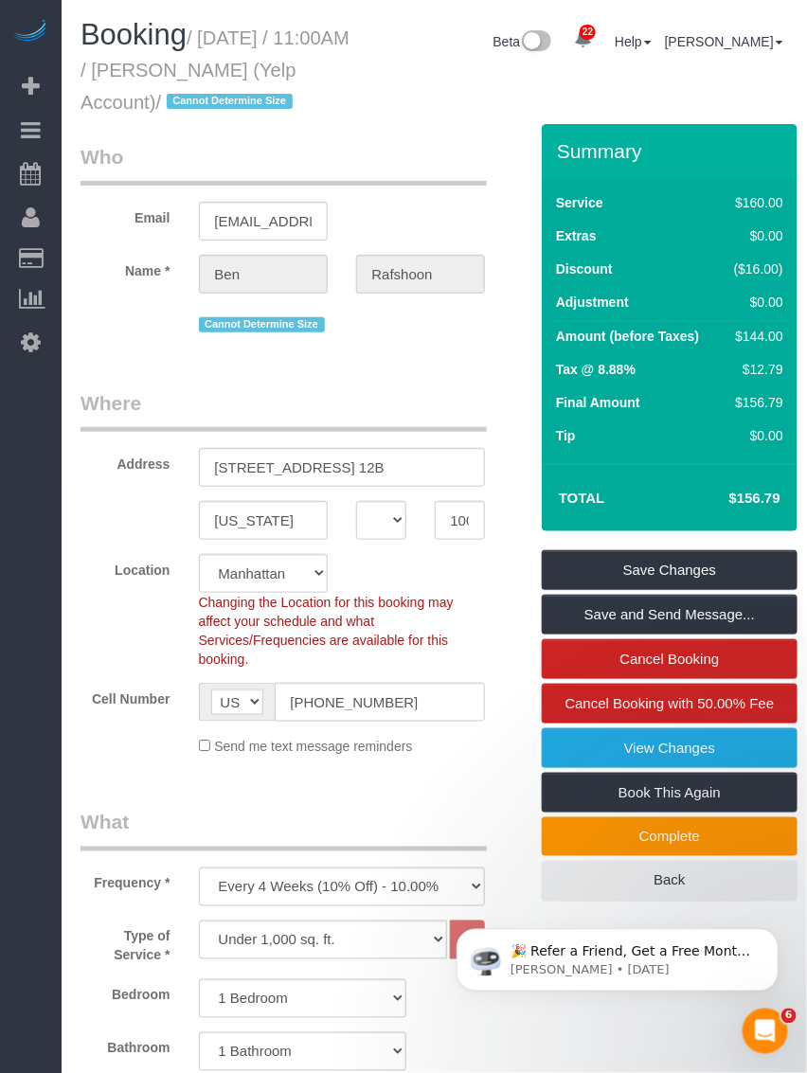
drag, startPoint x: 206, startPoint y: 35, endPoint x: 205, endPoint y: 99, distance: 64.4
click at [205, 99] on small "/ [DATE] / 11:00AM / [PERSON_NAME] (Yelp Account) / Cannot Determine Size" at bounding box center [214, 69] width 269 height 85
copy small "[DATE] / 11:00AM / [PERSON_NAME] (Yelp Account)"
